Goal: Information Seeking & Learning: Find specific fact

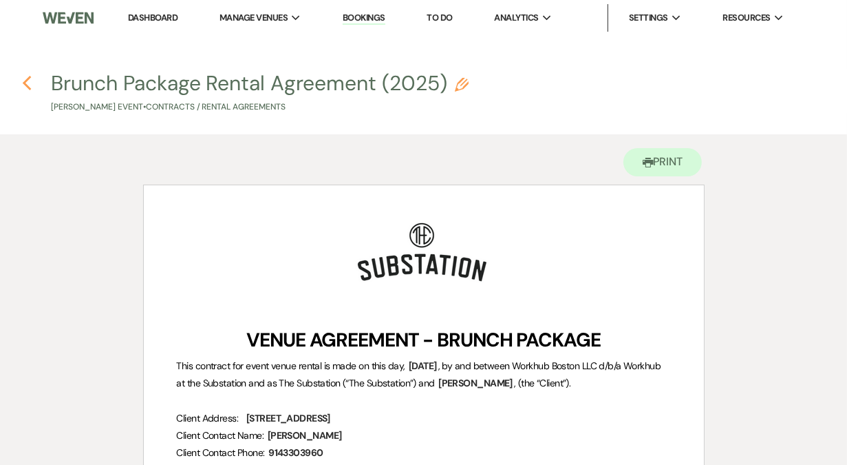
click at [29, 87] on icon "Previous" at bounding box center [27, 83] width 10 height 17
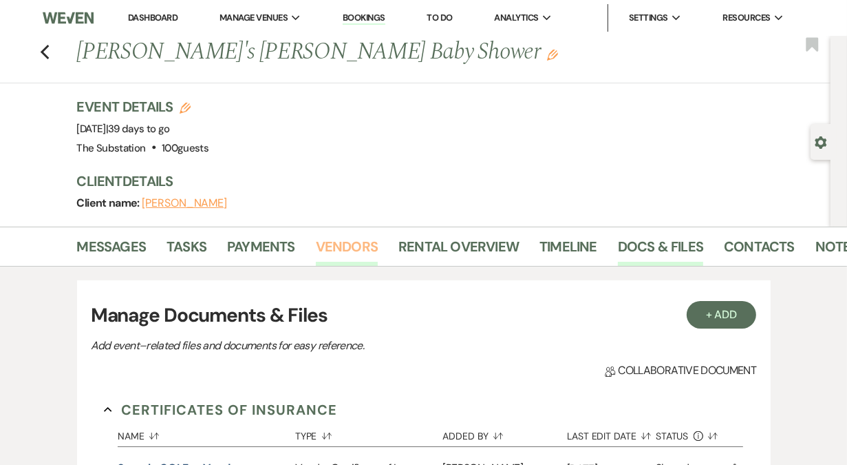
click at [333, 251] on link "Vendors" at bounding box center [347, 250] width 62 height 30
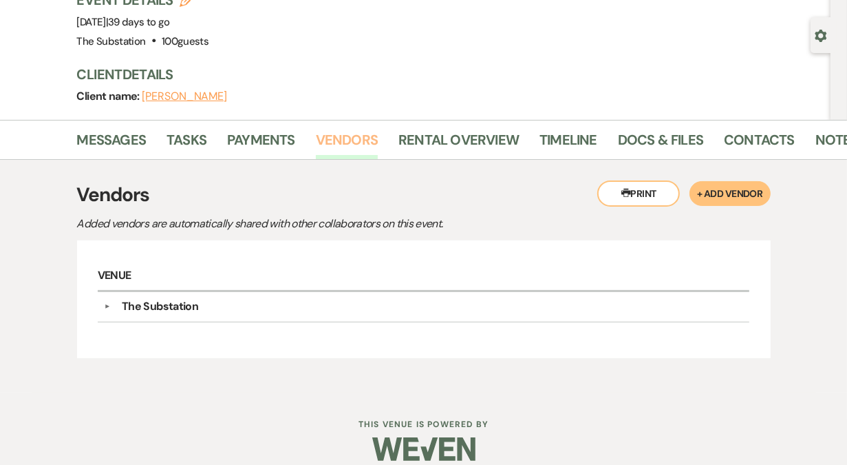
scroll to position [121, 0]
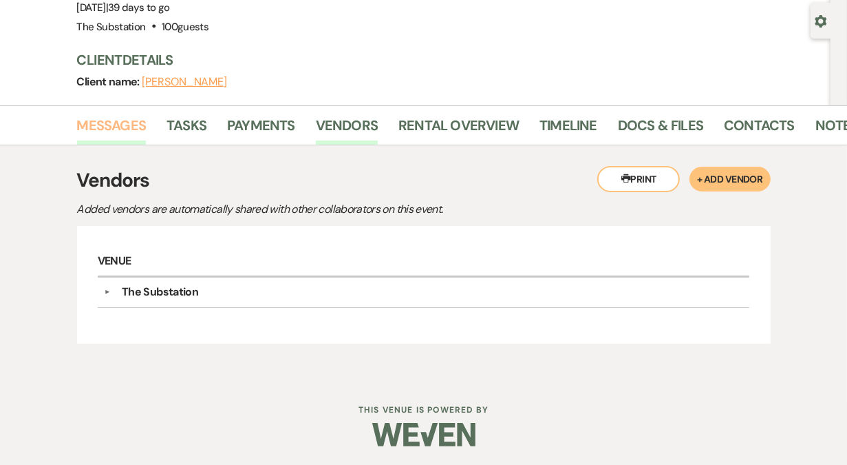
click at [129, 132] on link "Messages" at bounding box center [112, 129] width 70 height 30
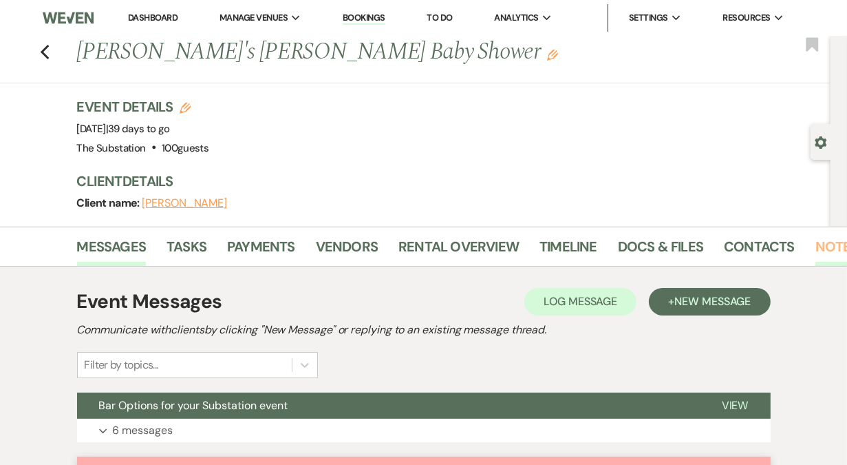
click at [816, 244] on link "Notes" at bounding box center [837, 250] width 43 height 30
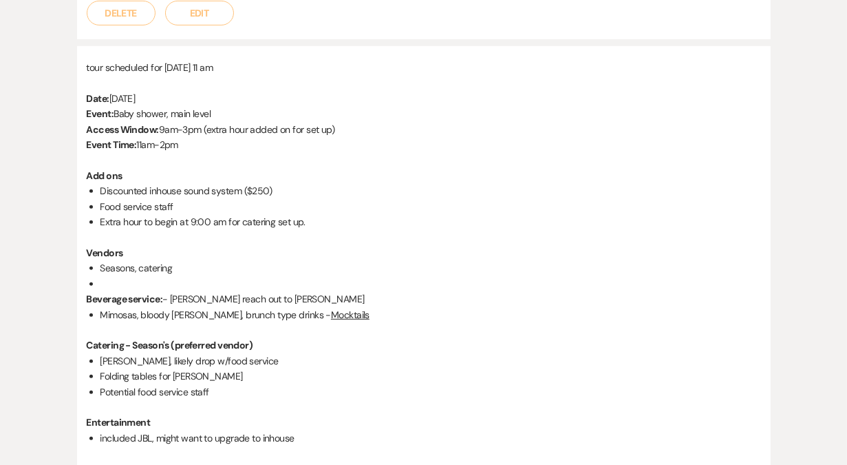
scroll to position [543, 0]
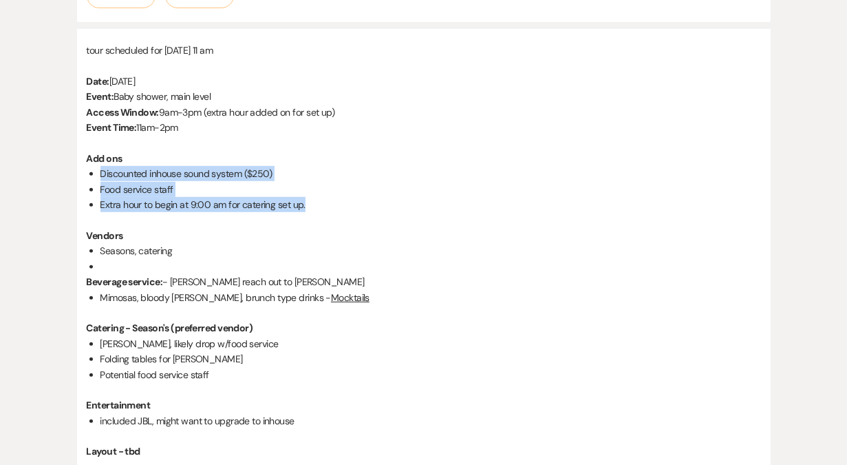
drag, startPoint x: 101, startPoint y: 173, endPoint x: 311, endPoint y: 200, distance: 212.3
click at [311, 200] on ul "Discounted inhouse sound system ($250) Food service staff Extra hour to begin a…" at bounding box center [431, 189] width 661 height 46
copy ul "Discounted inhouse sound system ($250) Food service staff Extra hour to begin a…"
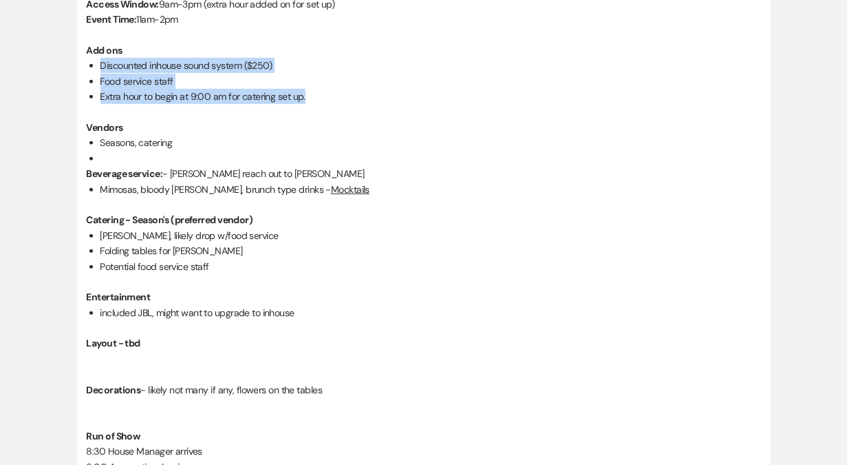
scroll to position [674, 0]
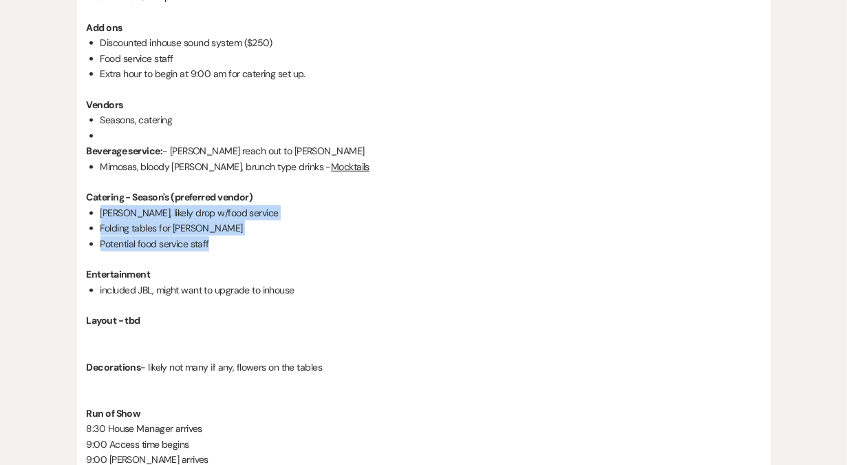
drag, startPoint x: 220, startPoint y: 238, endPoint x: 96, endPoint y: 210, distance: 127.1
click at [96, 210] on div "tour scheduled for [DATE] 11 am Date: [DATE] Event: Baby shower, main level Acc…" at bounding box center [424, 212] width 675 height 600
copy ul "[PERSON_NAME], likely drop w/food service Folding tables for buffett Potential …"
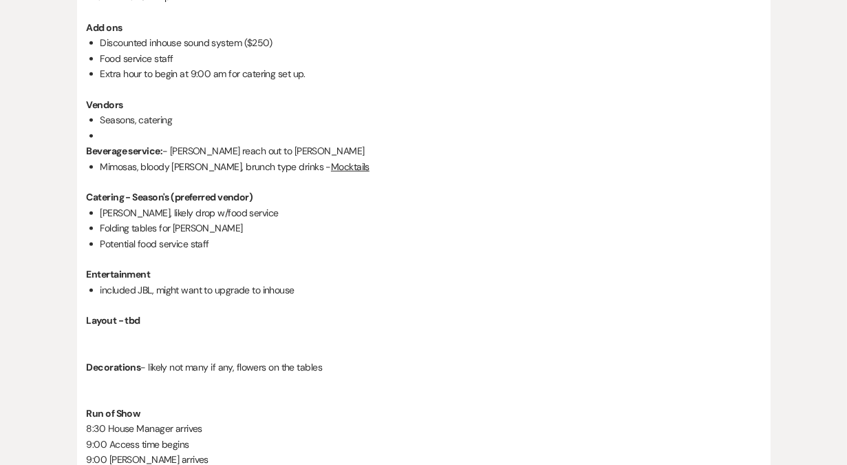
click at [187, 299] on p at bounding box center [424, 304] width 675 height 15
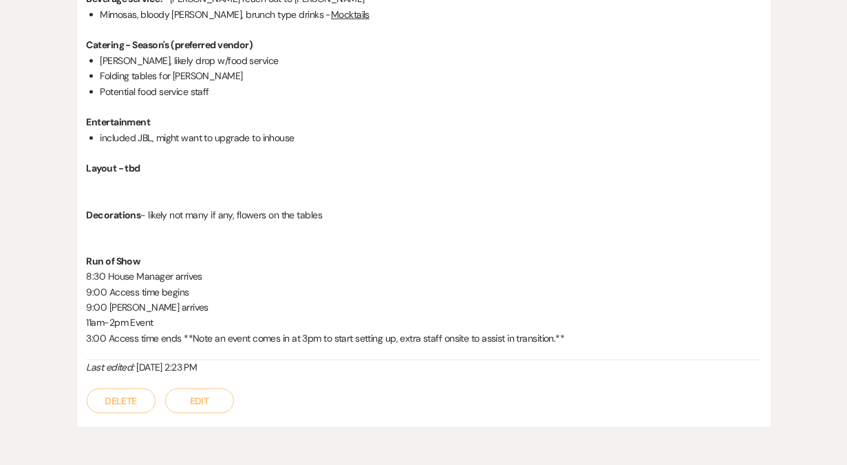
scroll to position [829, 0]
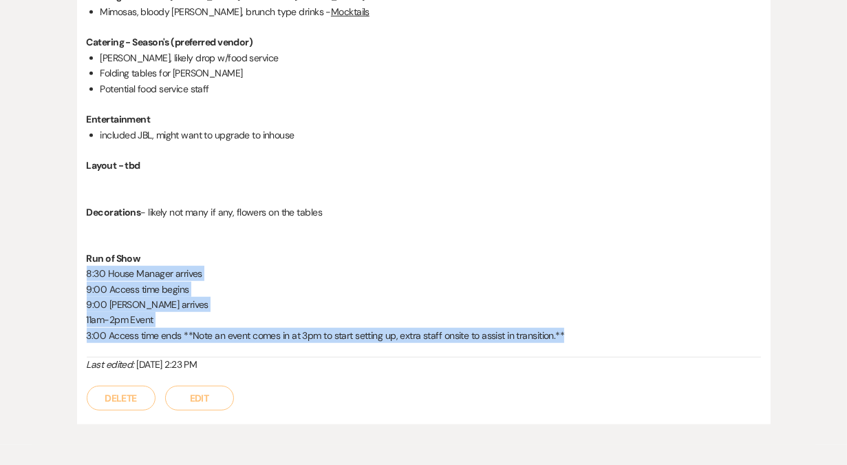
drag, startPoint x: 88, startPoint y: 275, endPoint x: 299, endPoint y: 355, distance: 225.5
click at [299, 355] on div "tour scheduled for [DATE] 11 am Date: [DATE] Event: Baby shower, main level Acc…" at bounding box center [424, 57] width 675 height 600
copy div "8:30 House Manager arrives 9:00 Access time begins 9:00 Caterer arrives 11am-2p…"
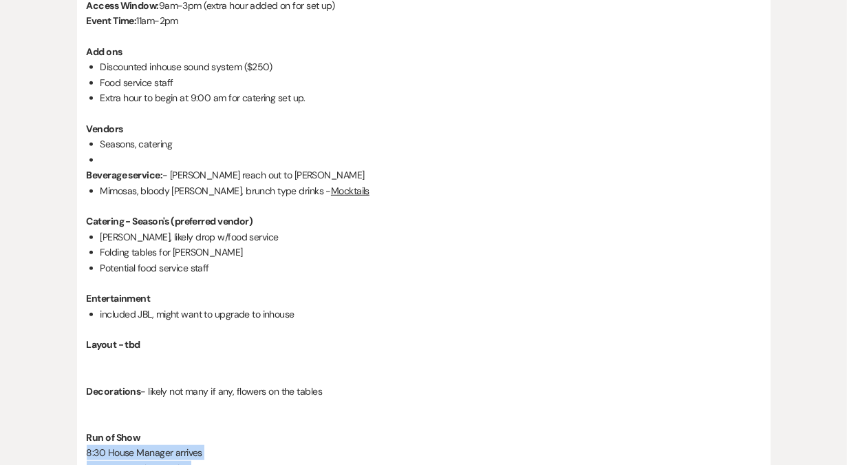
scroll to position [636, 0]
